Goal: Navigation & Orientation: Find specific page/section

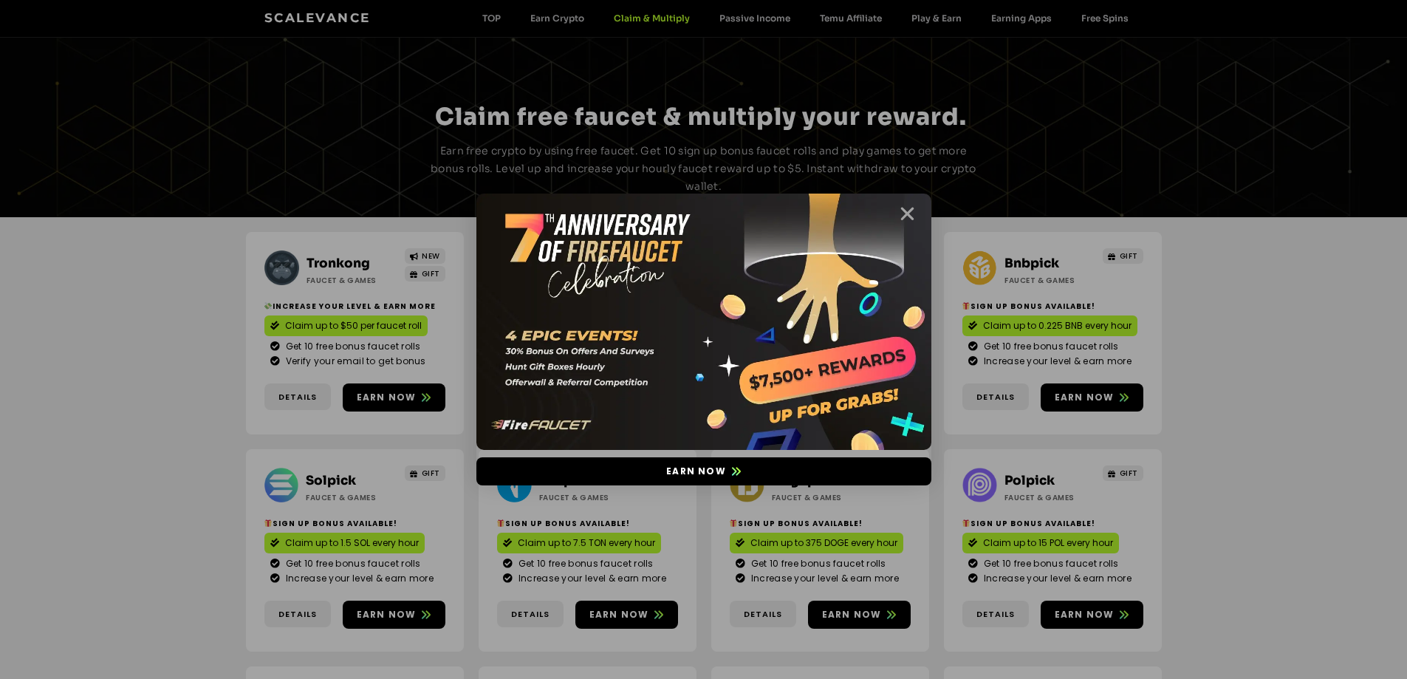
click at [912, 218] on icon "Close" at bounding box center [907, 214] width 18 height 18
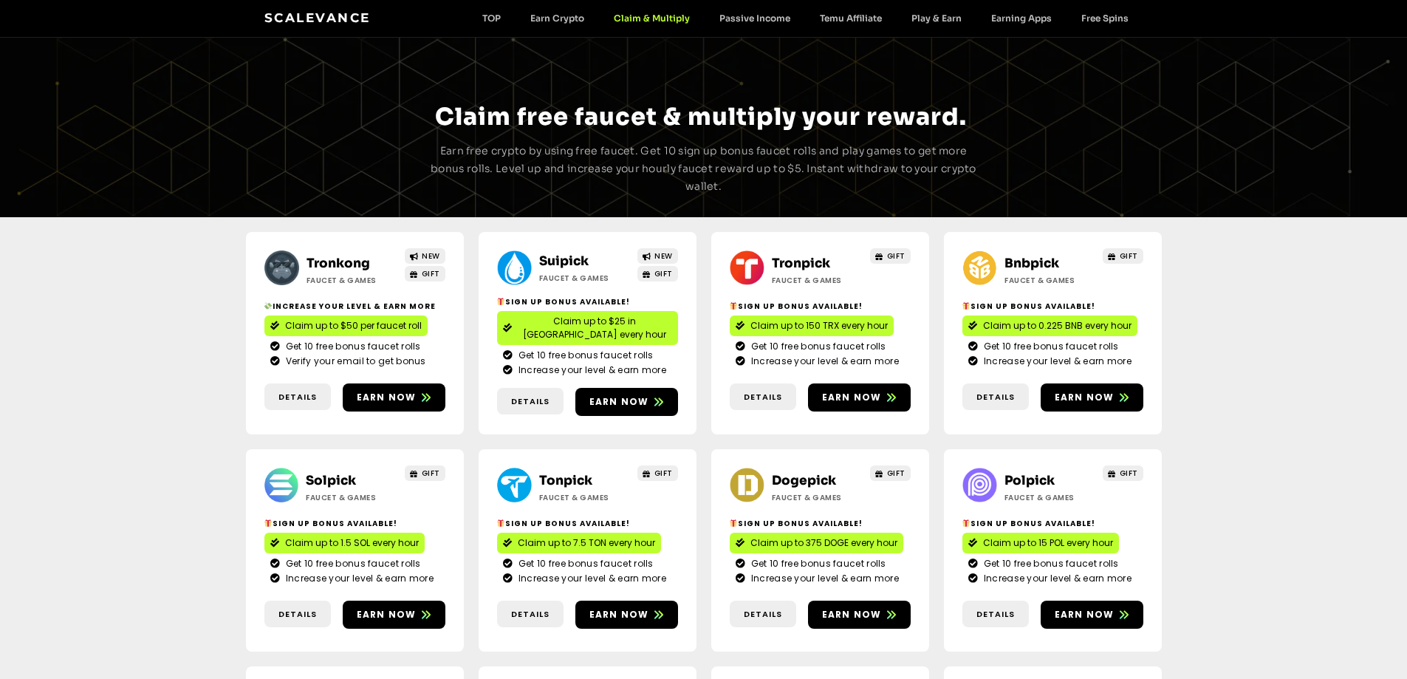
click at [575, 253] on h2 "Suipick" at bounding box center [585, 261] width 92 height 19
click at [575, 254] on link "Suipick" at bounding box center [563, 261] width 49 height 16
click at [1036, 261] on link "Bnbpick" at bounding box center [1032, 264] width 55 height 16
click at [335, 473] on link "Solpick" at bounding box center [331, 481] width 50 height 16
click at [807, 473] on link "Dogepick" at bounding box center [804, 481] width 64 height 16
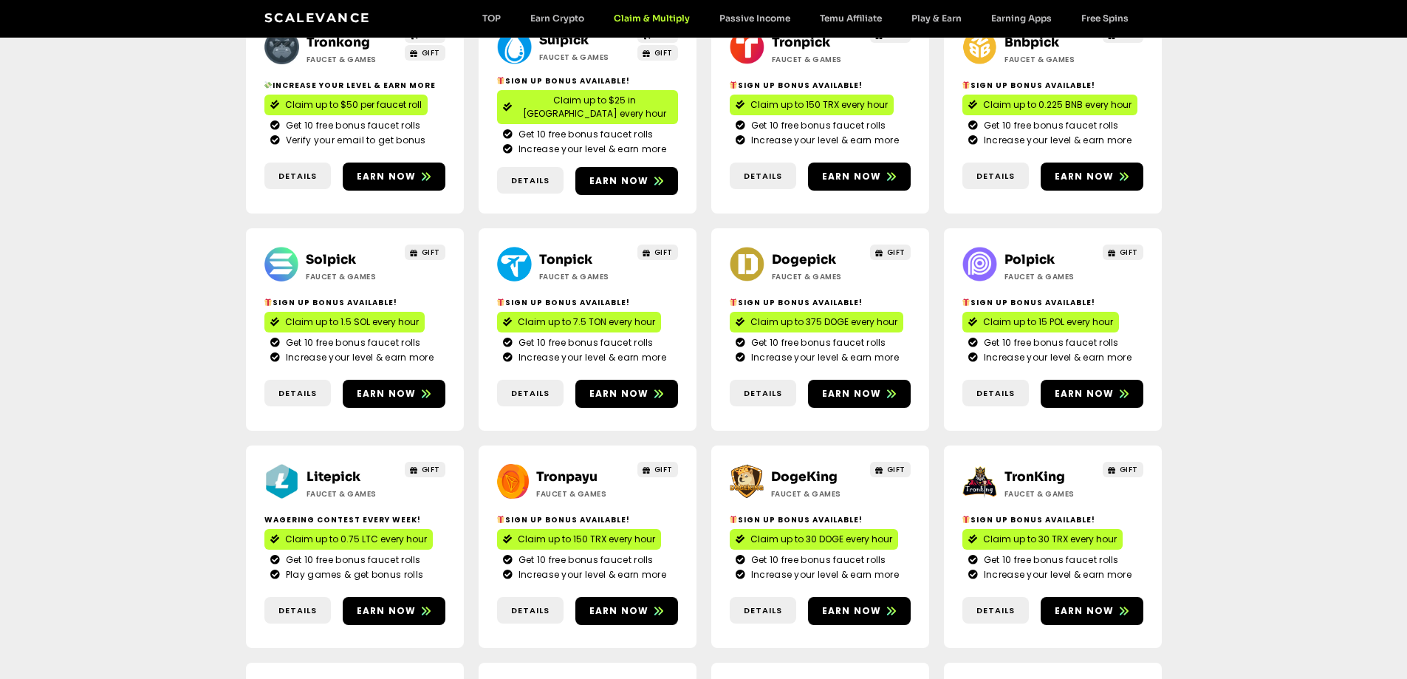
scroll to position [222, 0]
click at [1042, 251] on link "Polpick" at bounding box center [1030, 259] width 50 height 16
click at [334, 468] on link "Litepick" at bounding box center [334, 476] width 54 height 16
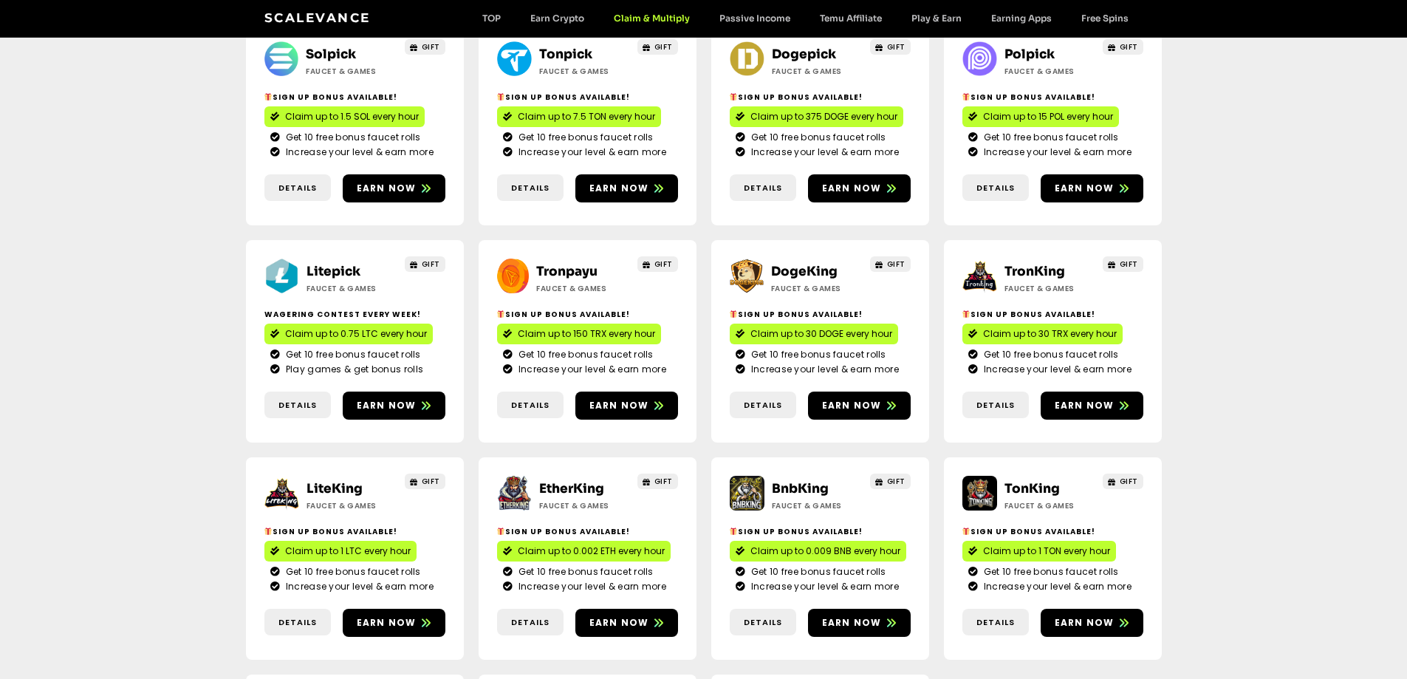
scroll to position [443, 0]
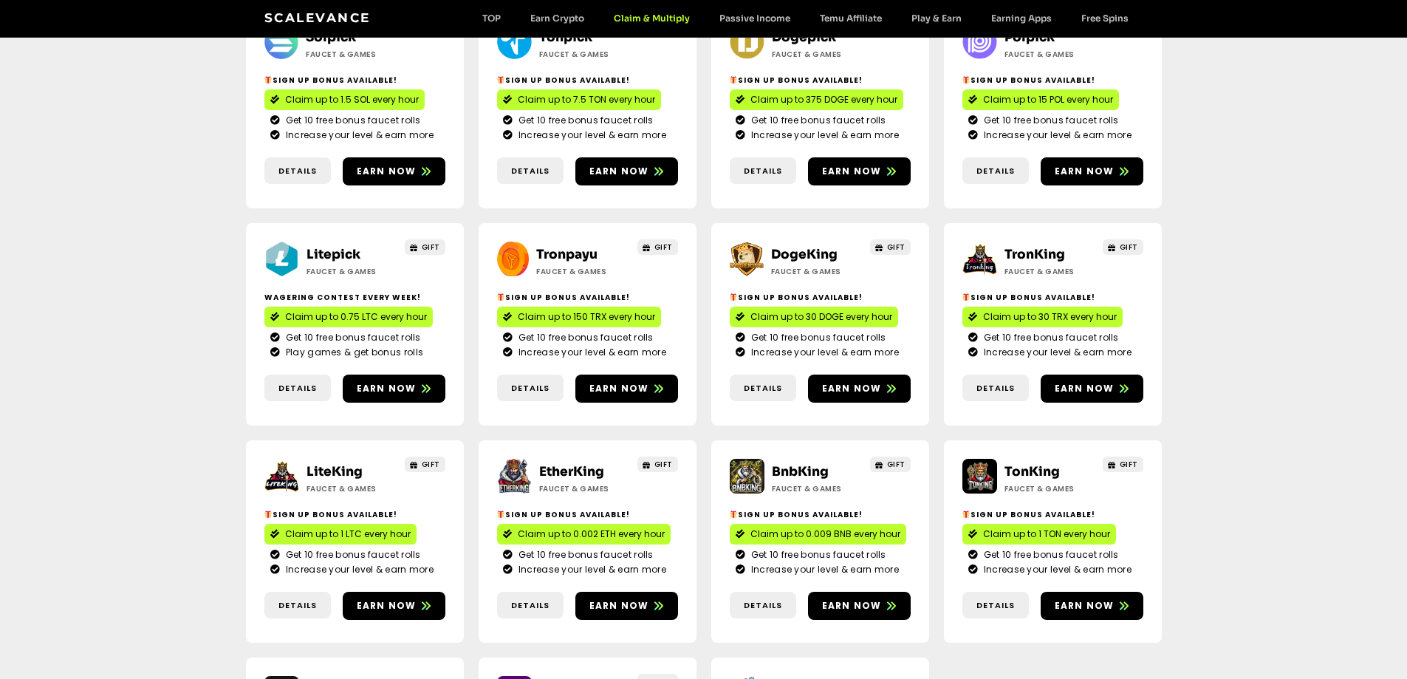
click at [338, 464] on link "LiteKing" at bounding box center [335, 472] width 56 height 16
click at [811, 247] on link "DogeKing" at bounding box center [804, 255] width 66 height 16
click at [1030, 247] on link "TronKing" at bounding box center [1035, 255] width 61 height 16
click at [565, 464] on link "EtherKing" at bounding box center [571, 472] width 65 height 16
click at [816, 464] on link "BnbKing" at bounding box center [800, 472] width 57 height 16
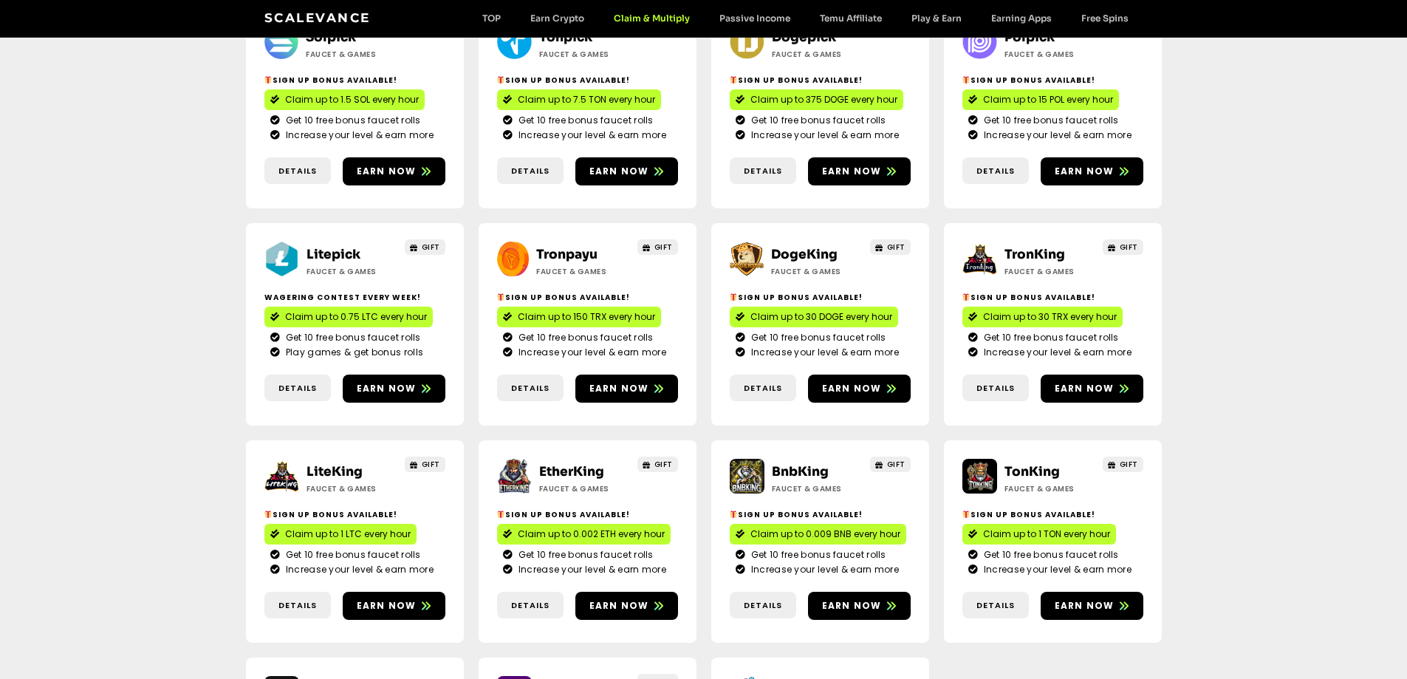
click at [1035, 464] on link "TonKing" at bounding box center [1032, 472] width 55 height 16
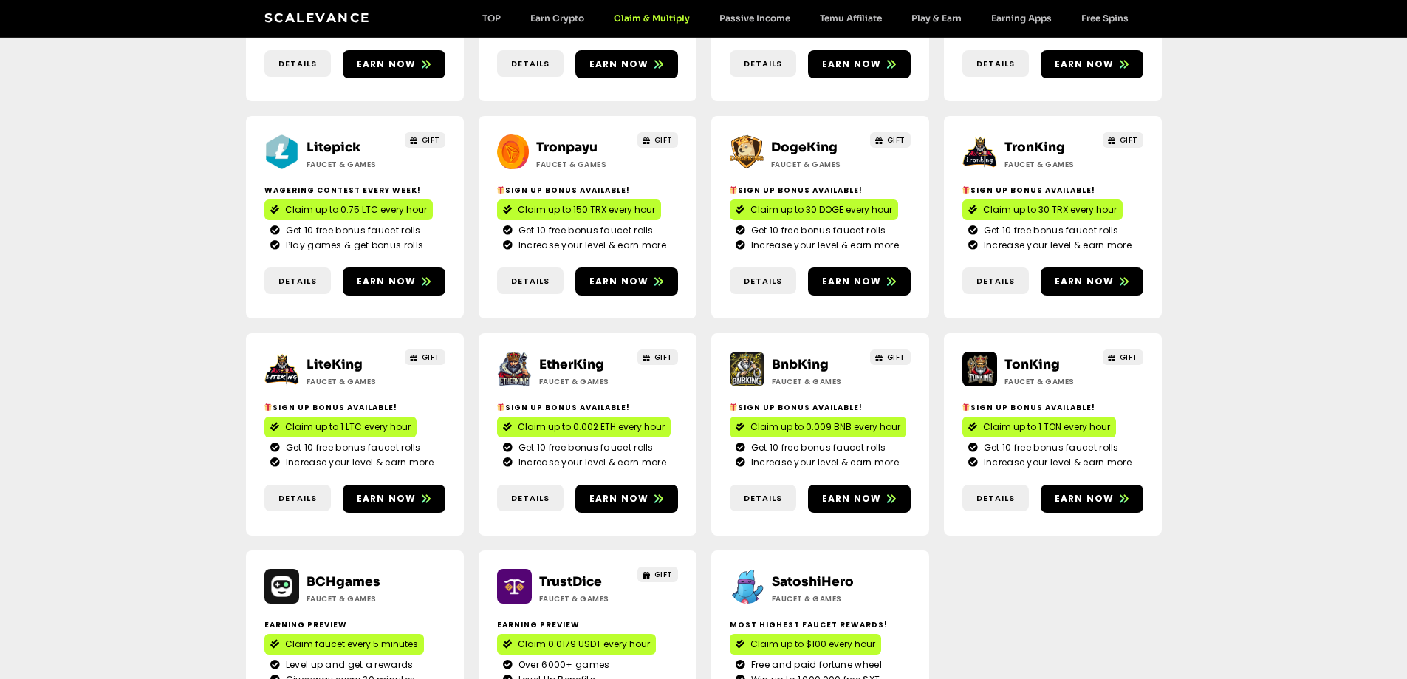
scroll to position [665, 0]
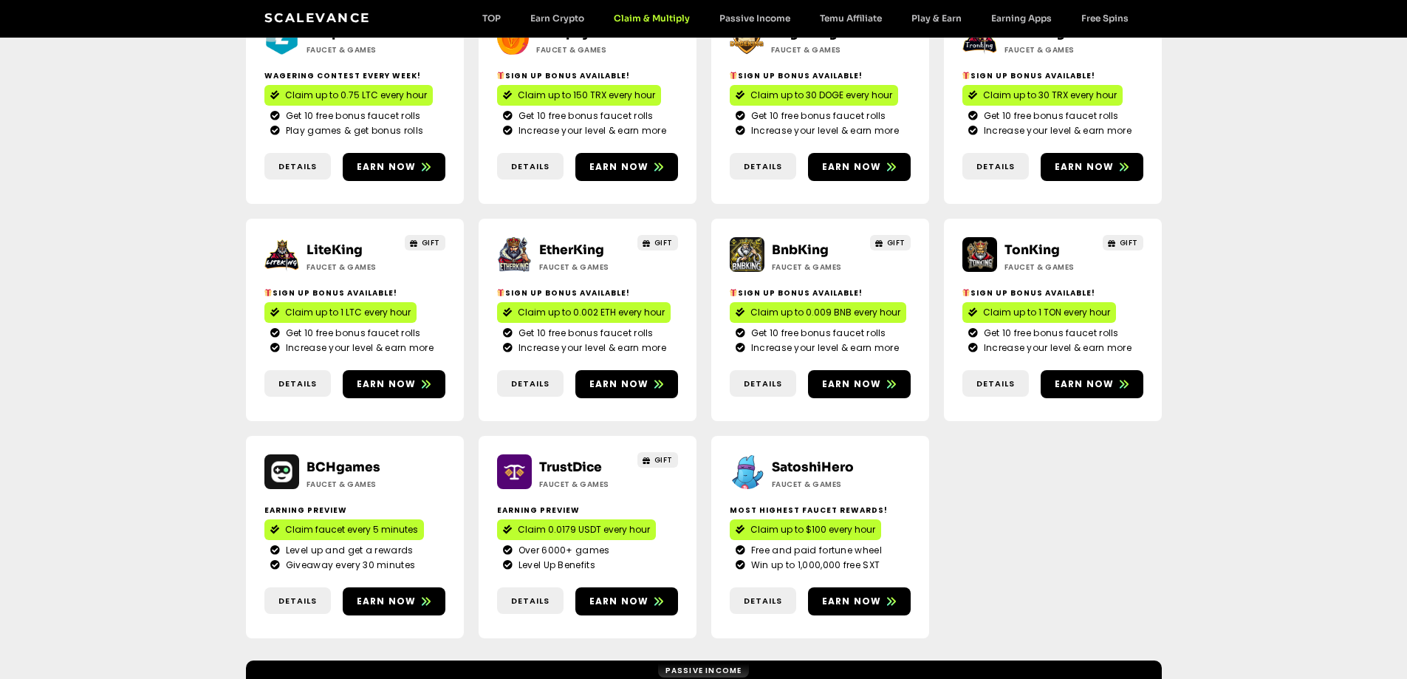
click at [563, 459] on link "TrustDice" at bounding box center [570, 467] width 63 height 16
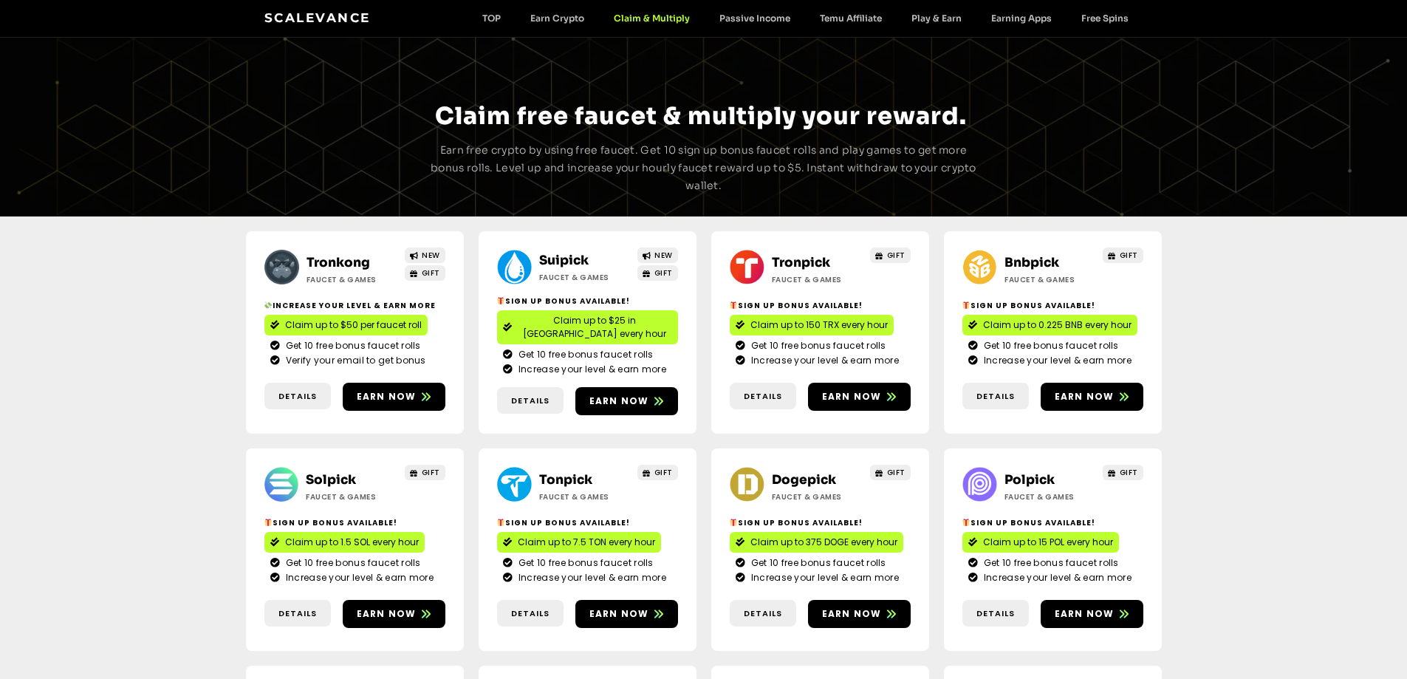
scroll to position [0, 0]
